Goal: Task Accomplishment & Management: Use online tool/utility

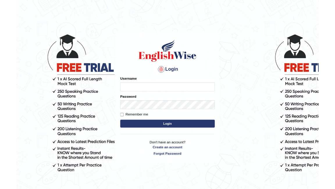
scroll to position [48, 0]
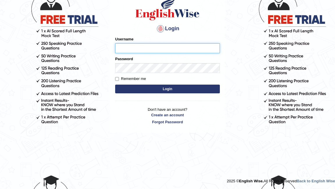
type input "Pkhatarine"
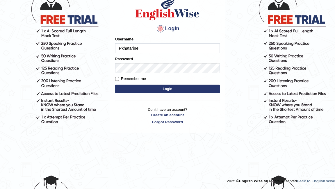
click at [164, 88] on button "Login" at bounding box center [167, 88] width 105 height 9
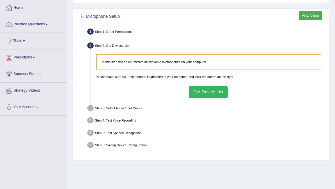
scroll to position [34, 0]
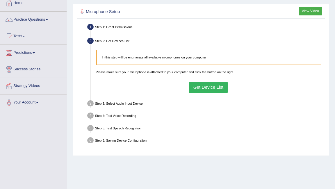
click at [214, 87] on button "Get Device List" at bounding box center [208, 87] width 39 height 11
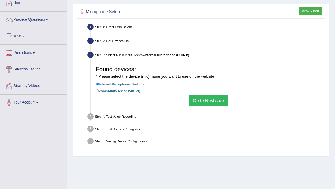
click at [199, 100] on button "Go to Next step" at bounding box center [207, 100] width 39 height 11
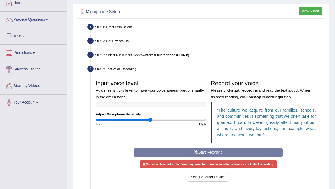
click at [204, 153] on div "Start Recording Stop Recording Note: Please listen to the recording till the en…" at bounding box center [208, 165] width 153 height 35
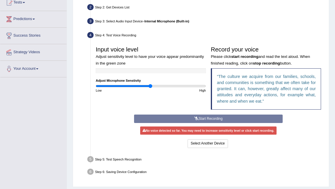
scroll to position [116, 0]
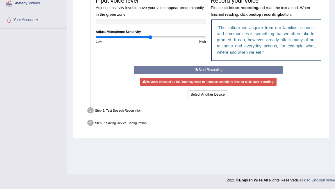
click at [197, 69] on div "Start Recording Stop Recording Note: Please listen to the recording till the en…" at bounding box center [208, 83] width 153 height 35
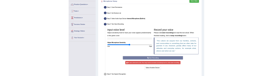
scroll to position [88, 0]
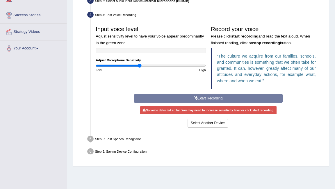
drag, startPoint x: 149, startPoint y: 66, endPoint x: 140, endPoint y: 69, distance: 10.0
type input "0.8"
click at [140, 68] on input "range" at bounding box center [151, 66] width 110 height 4
click at [209, 100] on div "Start Recording Stop Recording Note: Please listen to the recording till the en…" at bounding box center [208, 111] width 153 height 35
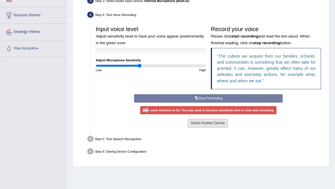
click at [196, 121] on button "Select Another Device" at bounding box center [207, 123] width 40 height 8
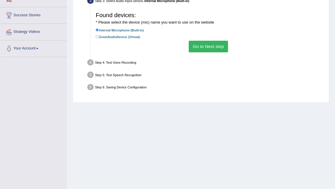
click at [206, 48] on button "Go to Next step" at bounding box center [207, 46] width 39 height 11
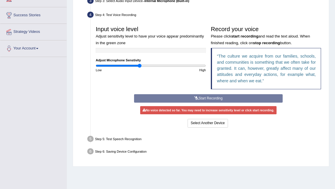
click at [197, 97] on div "Start Recording Stop Recording Note: Please listen to the recording till the en…" at bounding box center [208, 111] width 153 height 35
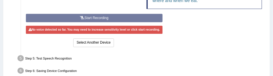
scroll to position [167, 0]
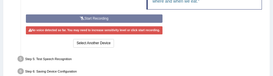
click at [88, 18] on div "Start Recording Stop Recording Note: Please listen to the recording till the en…" at bounding box center [94, 32] width 141 height 35
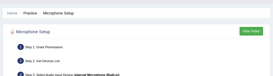
scroll to position [0, 0]
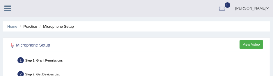
click at [30, 27] on li "Practice" at bounding box center [27, 27] width 19 height 6
click at [9, 10] on icon at bounding box center [7, 9] width 7 height 8
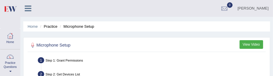
click at [11, 8] on img at bounding box center [9, 9] width 13 height 12
